Goal: Transaction & Acquisition: Purchase product/service

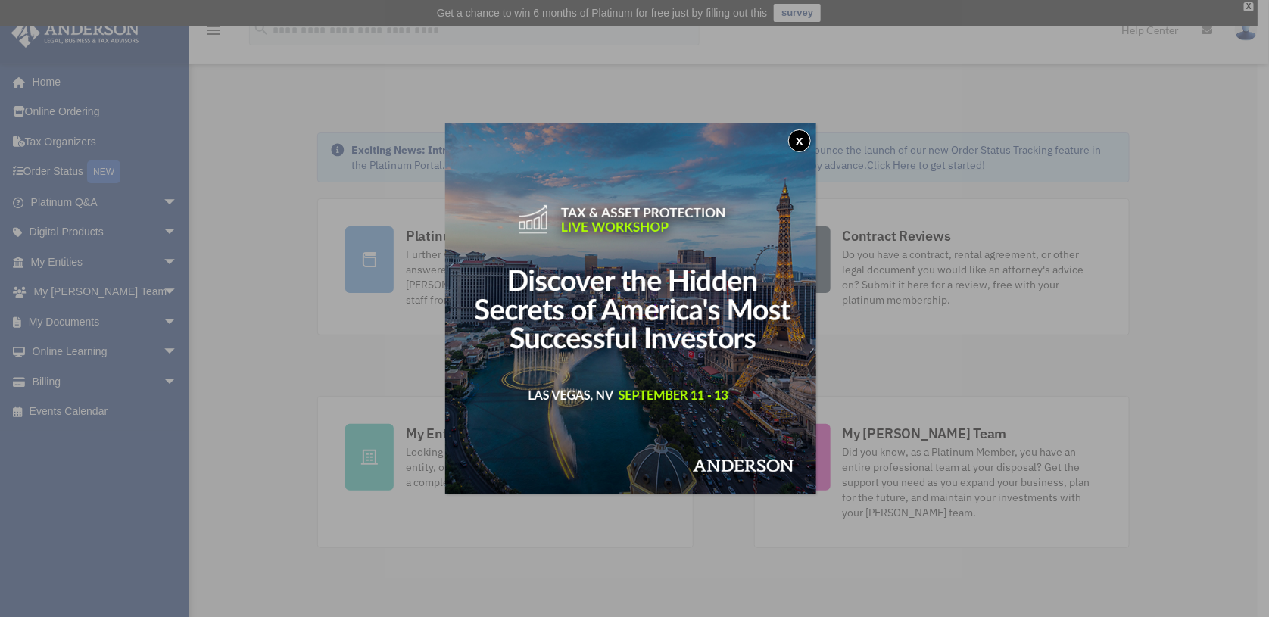
drag, startPoint x: 800, startPoint y: 144, endPoint x: 790, endPoint y: 142, distance: 10.8
click at [802, 144] on button "x" at bounding box center [799, 140] width 23 height 23
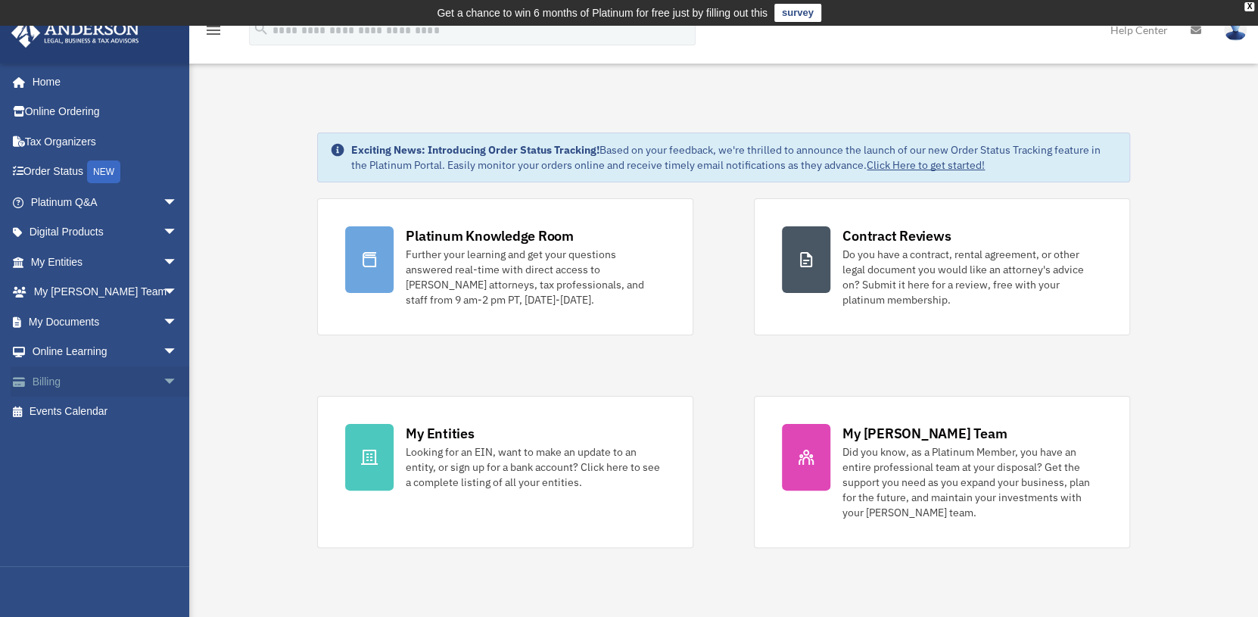
click at [163, 379] on span "arrow_drop_down" at bounding box center [178, 381] width 30 height 31
click at [75, 404] on link "$ Open Invoices" at bounding box center [110, 412] width 179 height 31
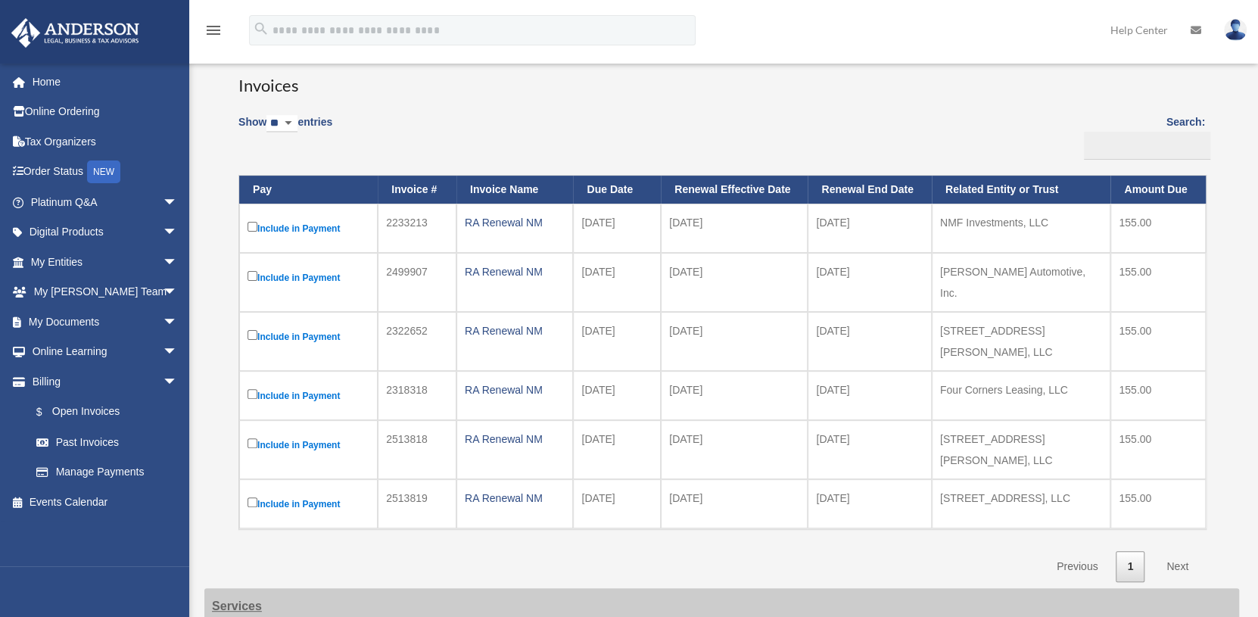
scroll to position [151, 0]
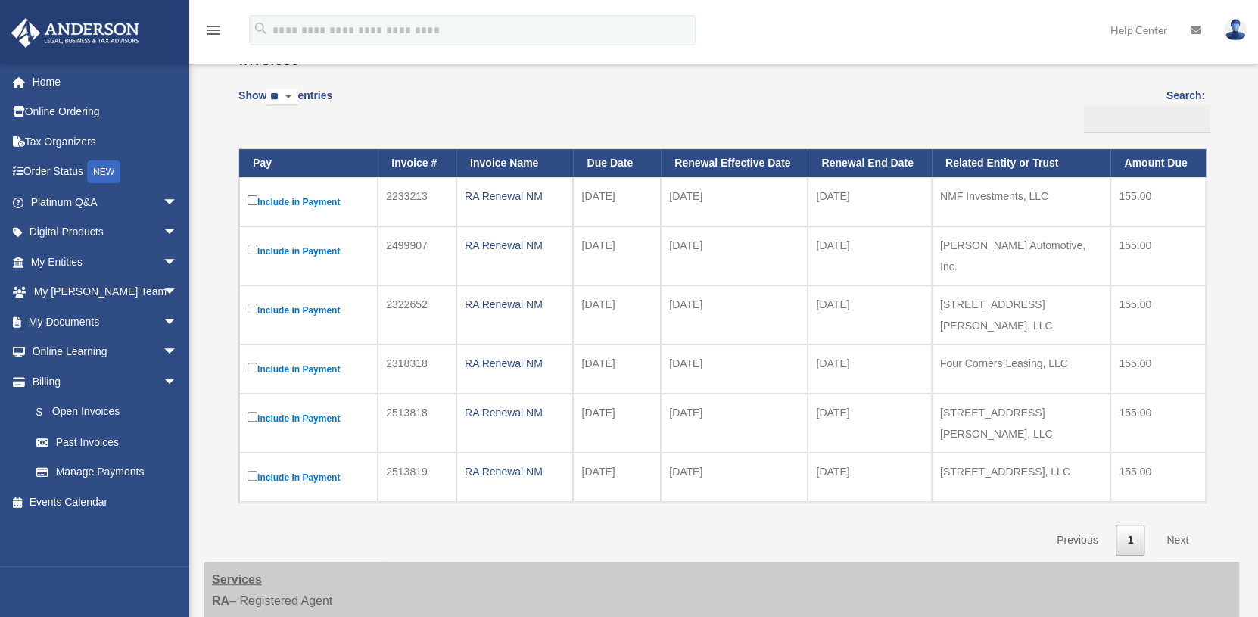
click at [257, 301] on label "Include in Payment" at bounding box center [309, 310] width 122 height 19
click at [254, 360] on label "Include in Payment" at bounding box center [309, 369] width 122 height 19
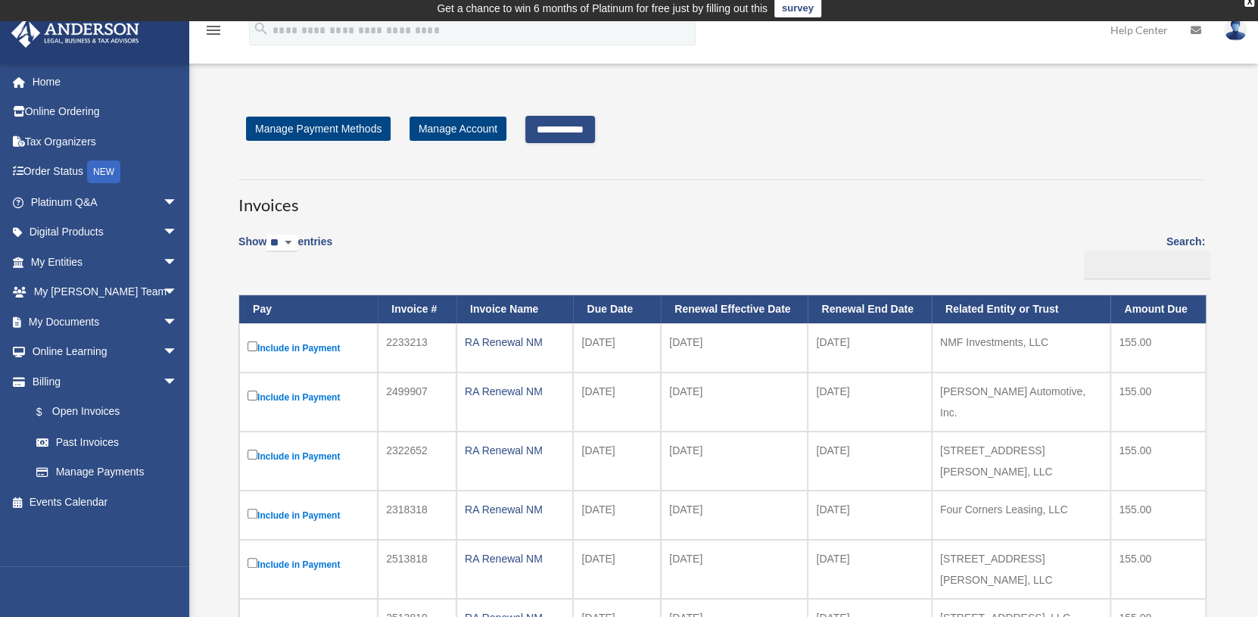
scroll to position [0, 0]
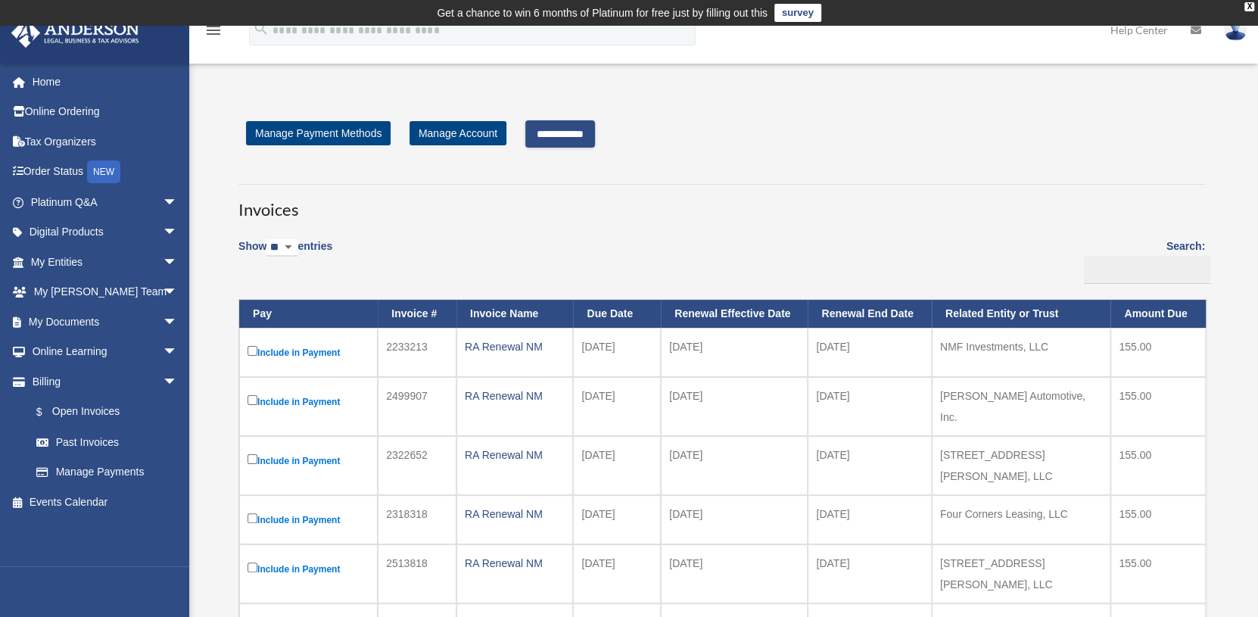
click at [552, 133] on input "**********" at bounding box center [560, 133] width 70 height 27
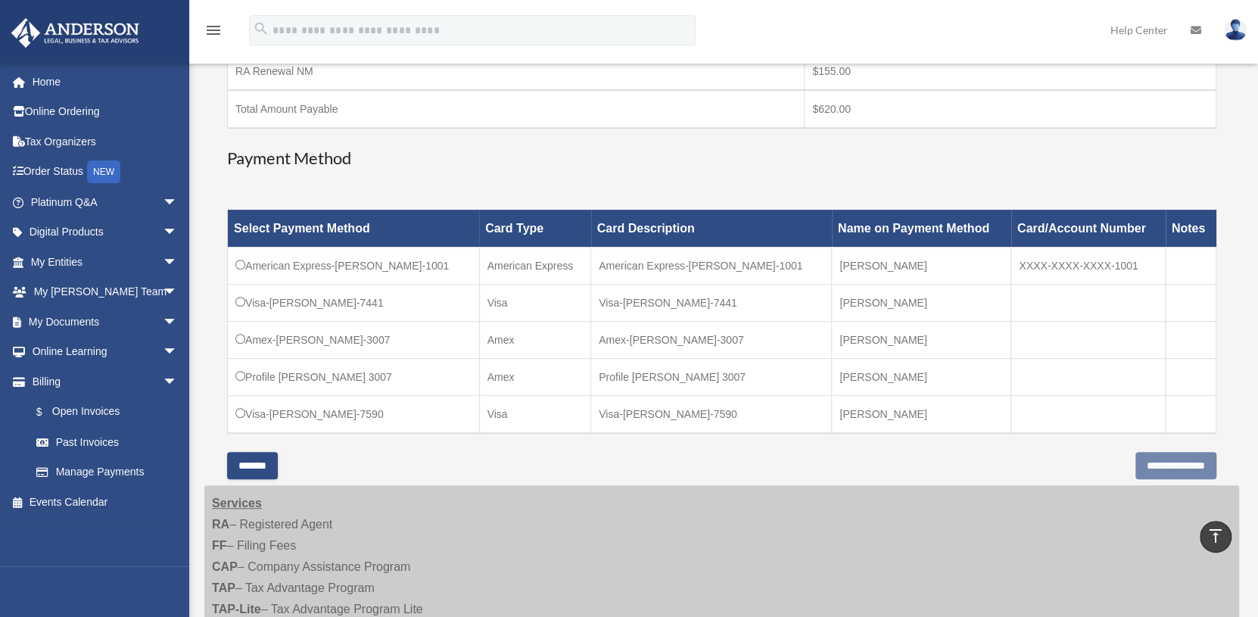
scroll to position [529, 0]
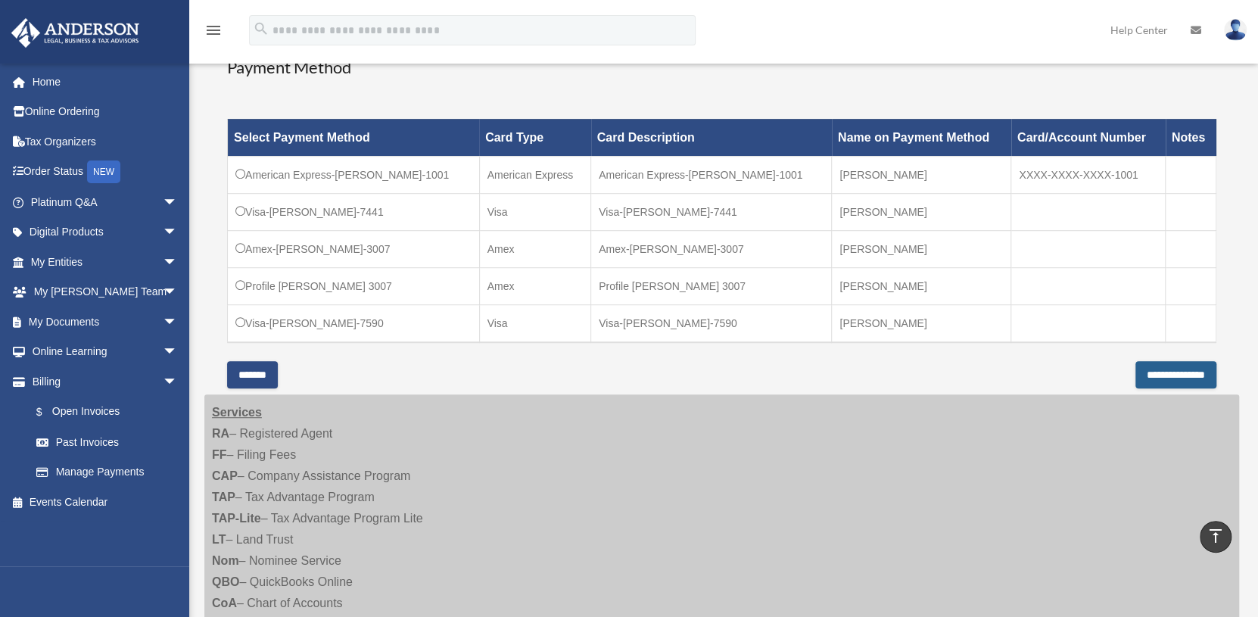
click at [1142, 368] on input "**********" at bounding box center [1176, 374] width 81 height 27
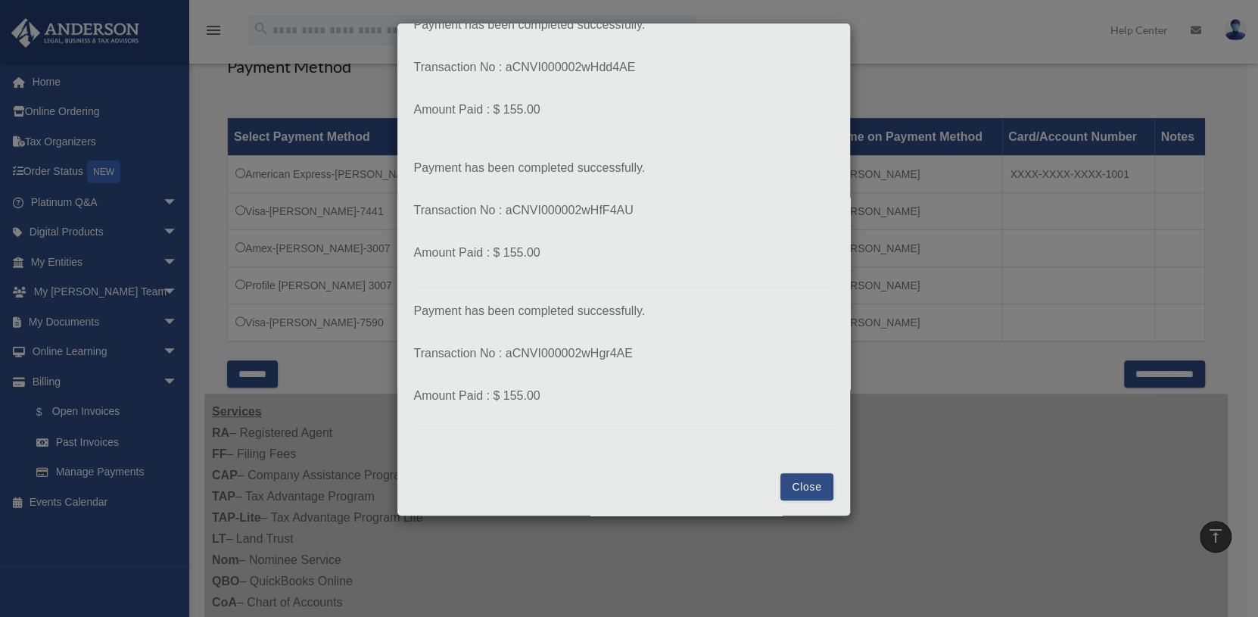
scroll to position [968, 0]
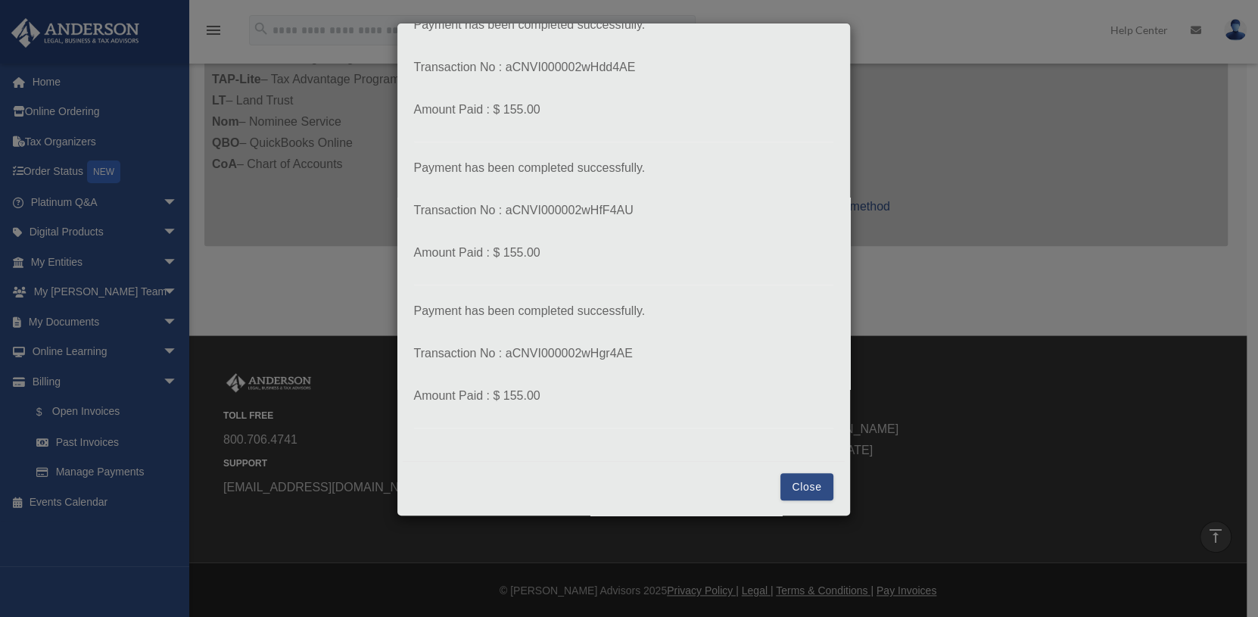
click at [810, 489] on button "Close" at bounding box center [807, 486] width 52 height 27
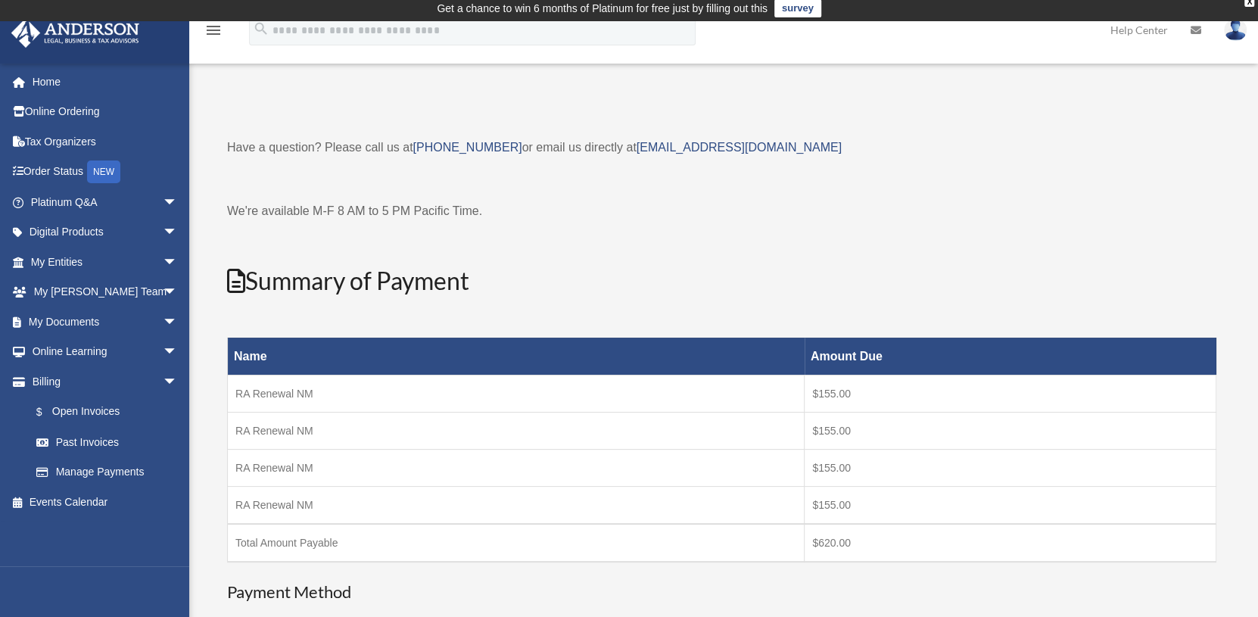
scroll to position [0, 0]
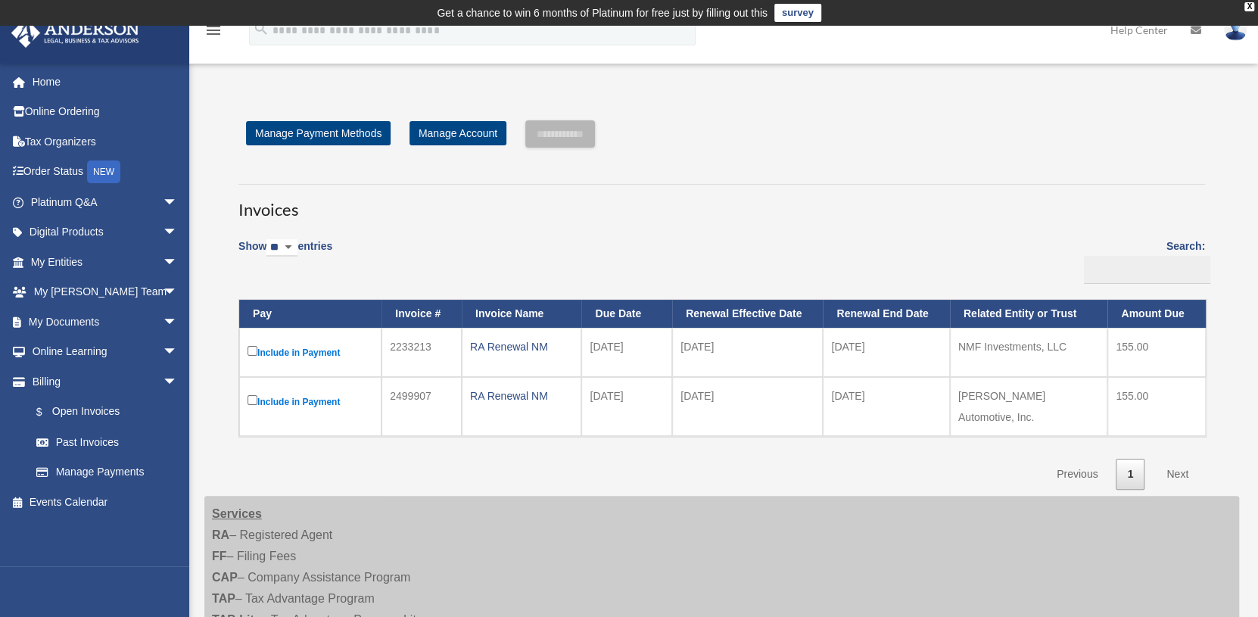
click at [259, 349] on label "Include in Payment" at bounding box center [311, 352] width 126 height 19
click at [572, 141] on input "**********" at bounding box center [560, 133] width 70 height 27
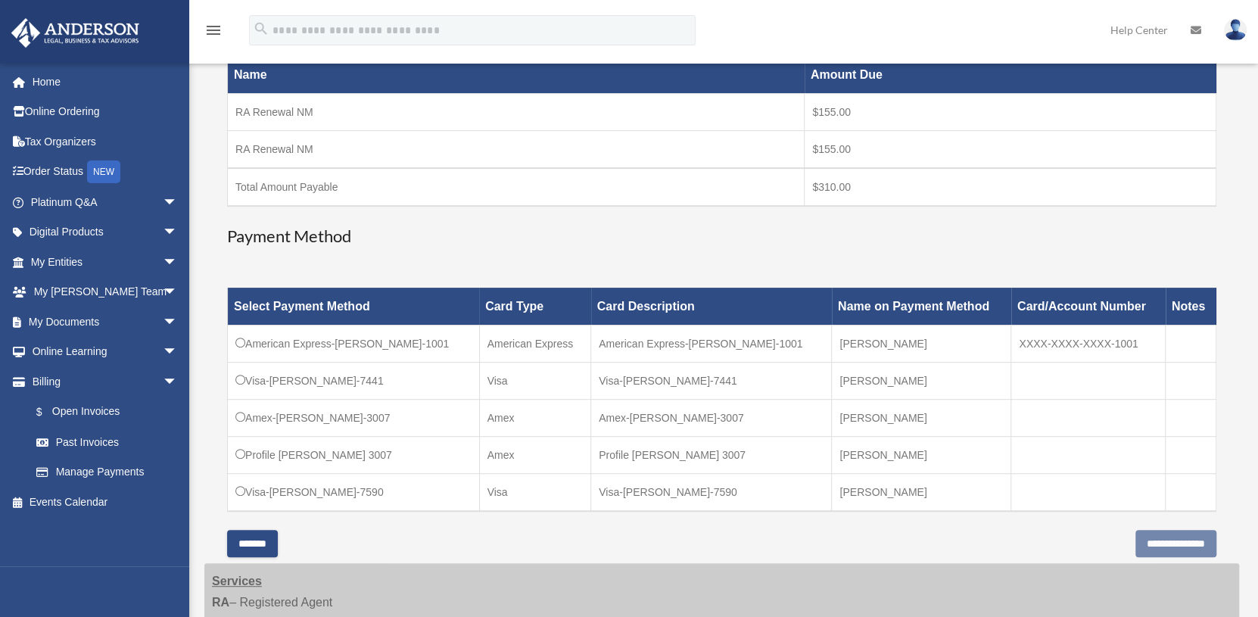
scroll to position [302, 0]
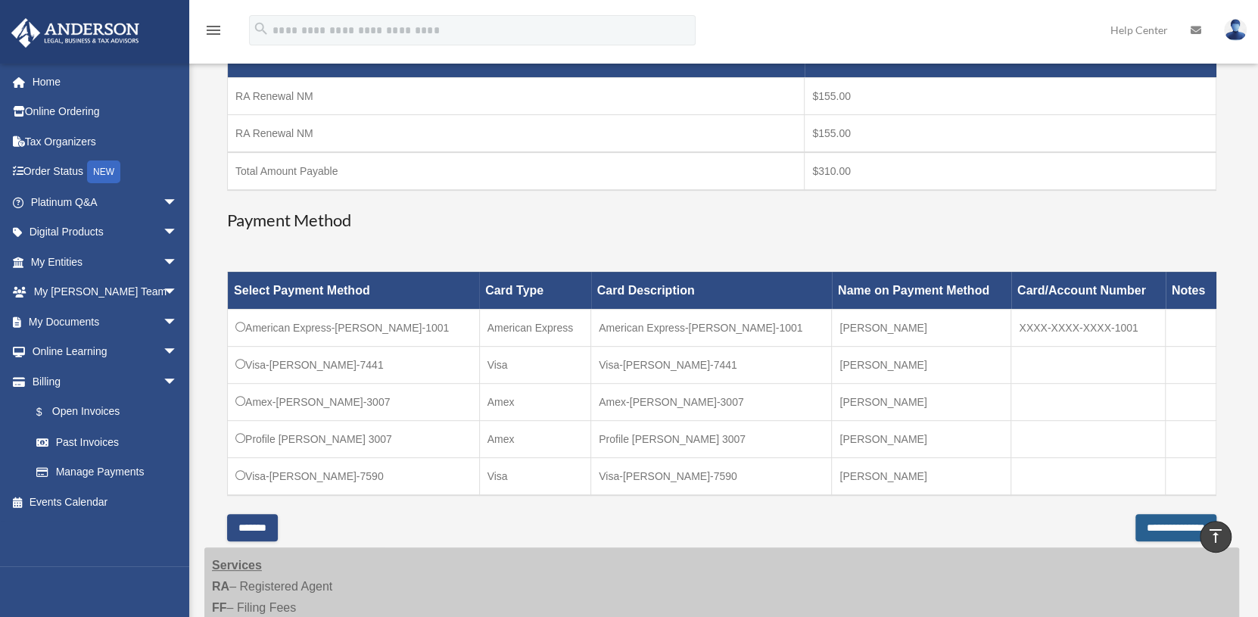
click at [1146, 525] on input "**********" at bounding box center [1176, 527] width 81 height 27
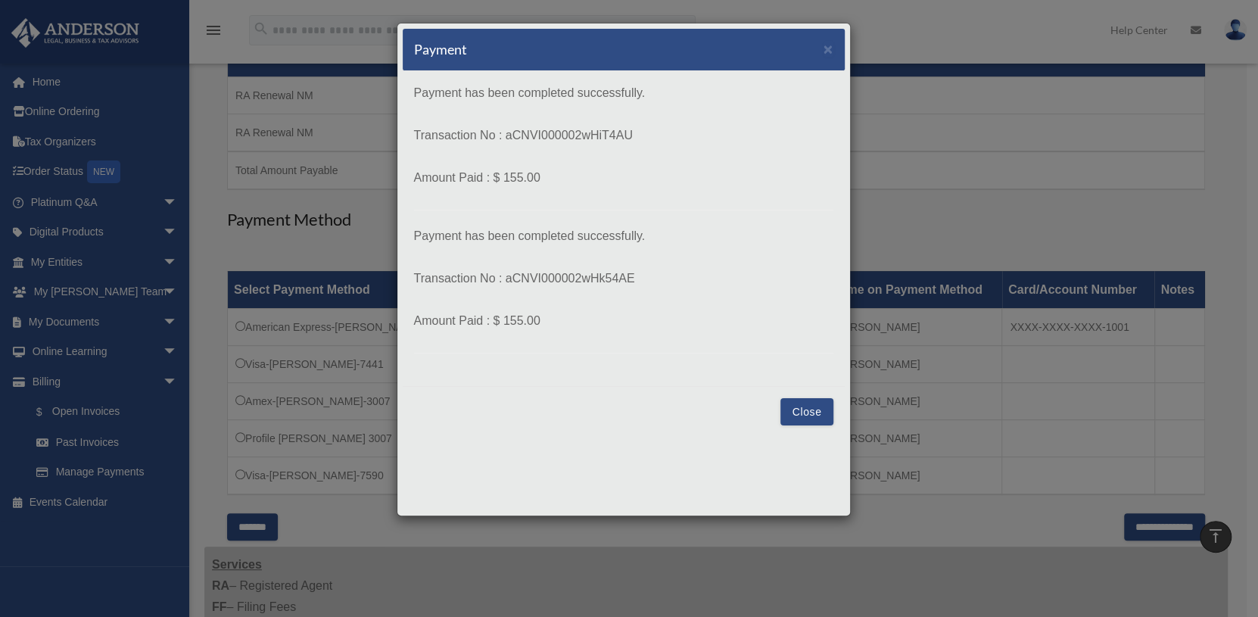
click at [806, 407] on button "Close" at bounding box center [807, 411] width 52 height 27
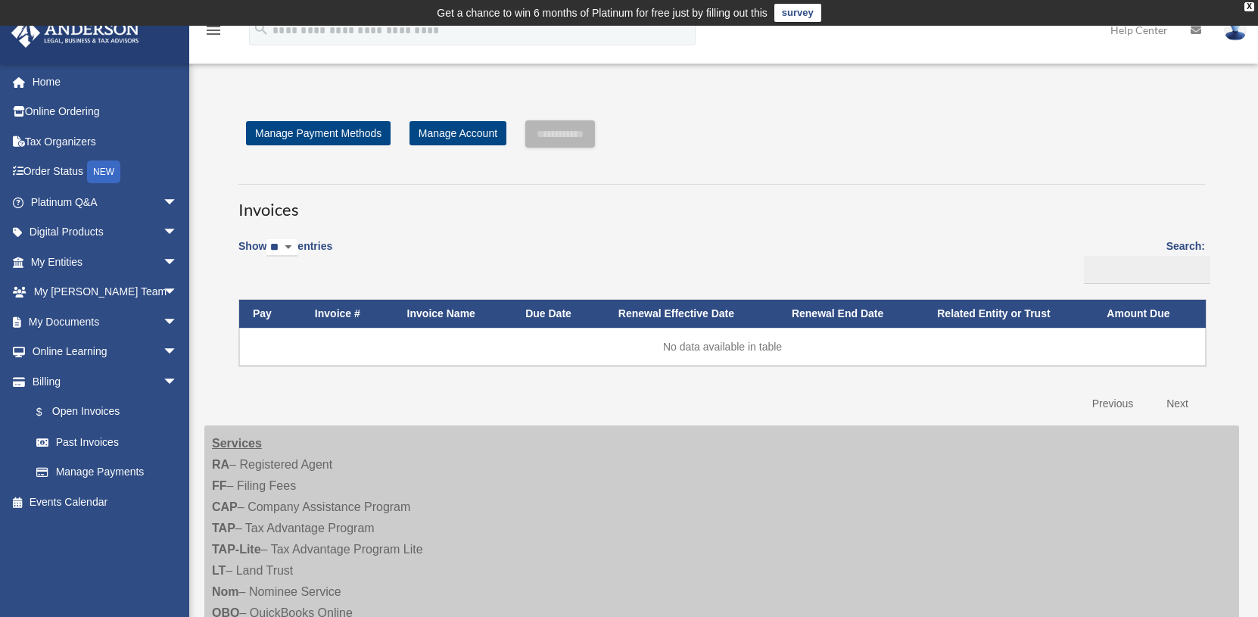
scroll to position [328, 0]
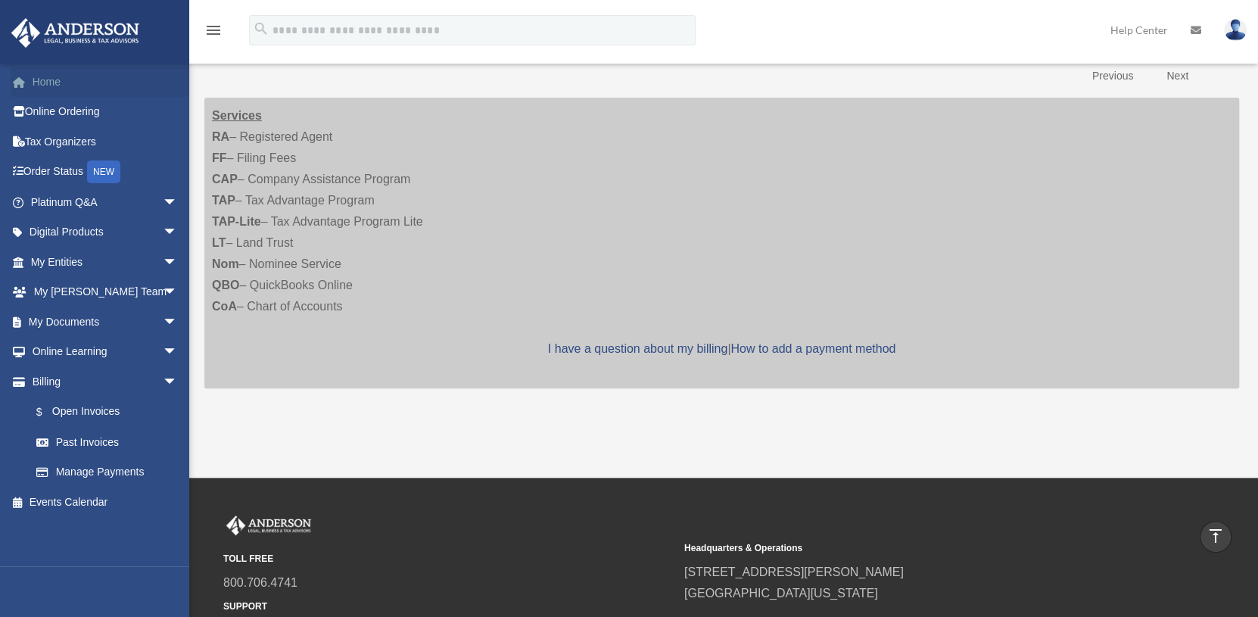
click at [39, 81] on link "Home" at bounding box center [106, 82] width 190 height 30
